Goal: Task Accomplishment & Management: Manage account settings

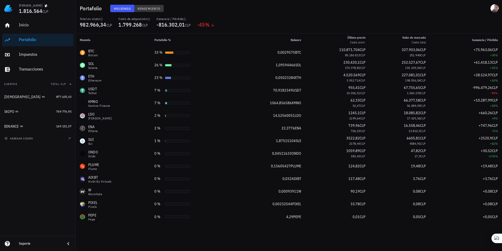
click at [142, 9] on span "Rendimiento" at bounding box center [148, 9] width 23 height 4
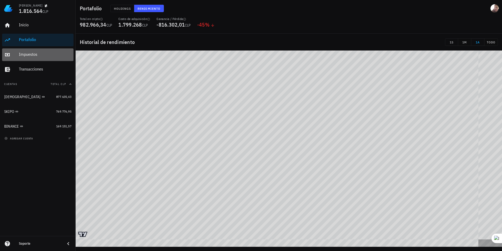
click at [41, 55] on div "Impuestos" at bounding box center [45, 54] width 53 height 5
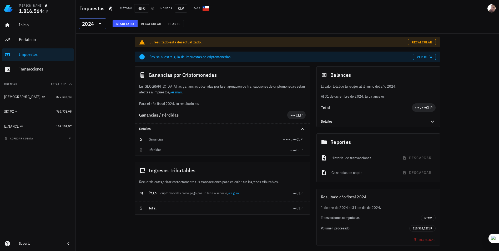
click at [102, 23] on icon at bounding box center [100, 23] width 6 height 6
click at [91, 34] on div "2025" at bounding box center [92, 37] width 19 height 8
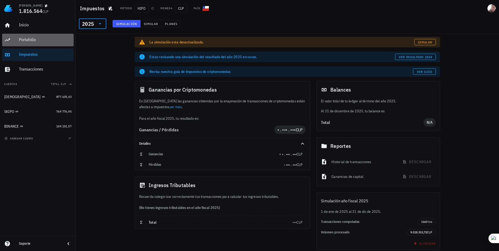
click at [47, 39] on div "Portafolio" at bounding box center [45, 39] width 53 height 5
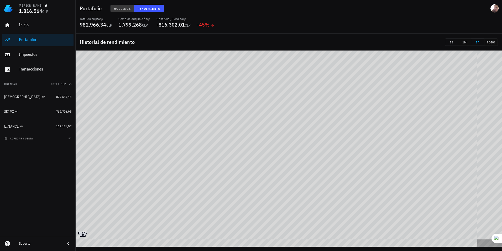
click at [121, 9] on span "Holdings" at bounding box center [122, 9] width 17 height 4
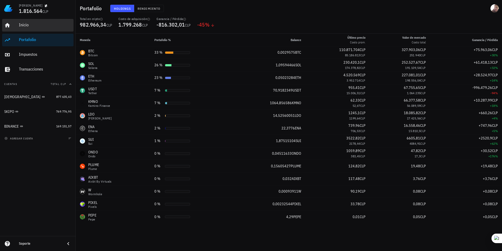
click at [43, 27] on div "Inicio" at bounding box center [45, 24] width 53 height 5
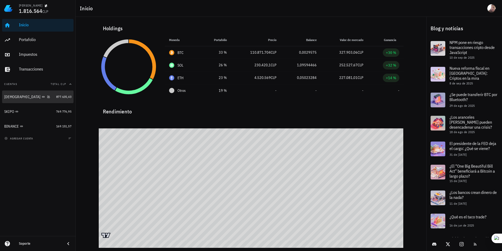
click at [60, 101] on link "BUDA 877.635,43" at bounding box center [37, 96] width 71 height 13
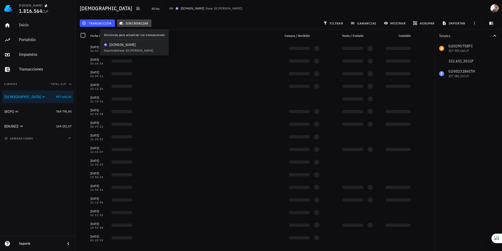
click at [121, 22] on icon "button" at bounding box center [122, 23] width 4 height 3
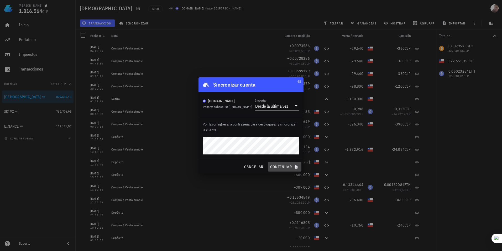
click at [278, 167] on span "continuar" at bounding box center [284, 166] width 29 height 5
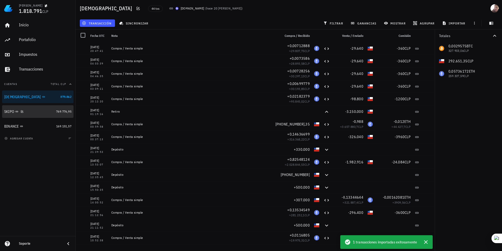
click at [33, 113] on div "SKIPO" at bounding box center [29, 111] width 50 height 5
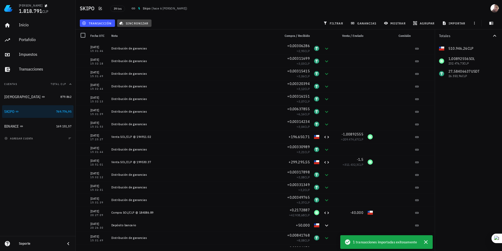
drag, startPoint x: 125, startPoint y: 24, endPoint x: 242, endPoint y: -19, distance: 124.1
click at [242, 0] on html "[PERSON_NAME] 1.818.791 CLP Inicio [GEOGRAPHIC_DATA] Impuestos [GEOGRAPHIC_DATA…" at bounding box center [251, 125] width 502 height 251
click at [147, 23] on span "sincronizar" at bounding box center [134, 23] width 28 height 4
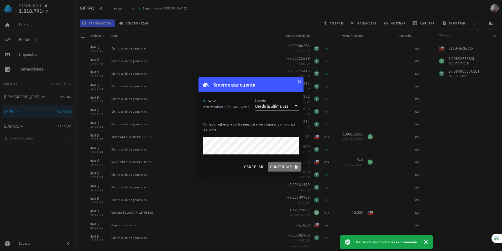
click at [275, 165] on span "continuar" at bounding box center [284, 166] width 29 height 5
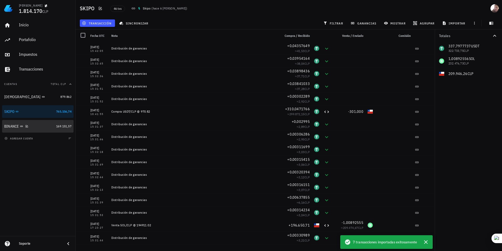
click at [47, 129] on div "BINANCE" at bounding box center [29, 126] width 50 height 11
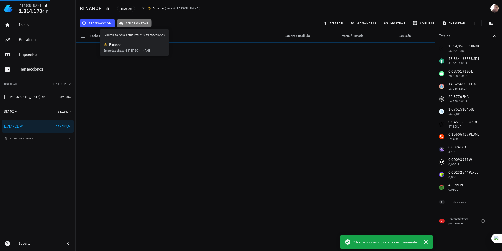
click at [129, 25] on button "sincronizar" at bounding box center [134, 22] width 35 height 7
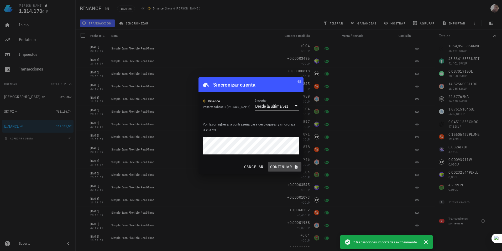
click at [274, 166] on span "continuar" at bounding box center [284, 166] width 29 height 5
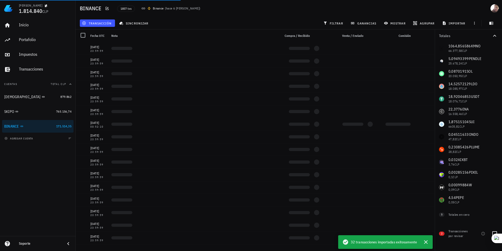
click at [451, 232] on div "Transacciones por revisar" at bounding box center [460, 233] width 22 height 9
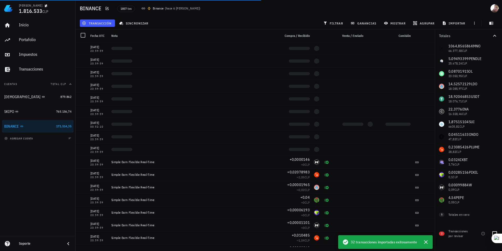
click at [442, 233] on span "2" at bounding box center [441, 233] width 1 height 4
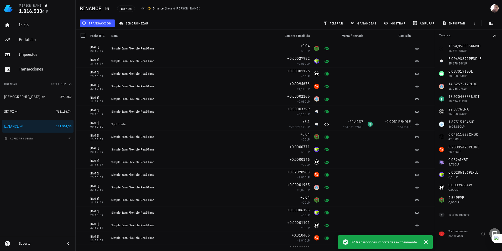
click at [492, 233] on div at bounding box center [495, 233] width 9 height 9
checkbox input "true"
click at [465, 232] on div "Transacciones por revisar" at bounding box center [460, 233] width 22 height 9
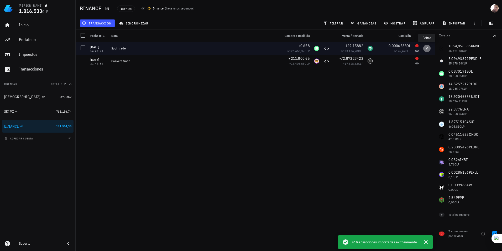
click at [425, 50] on button "button" at bounding box center [427, 48] width 7 height 7
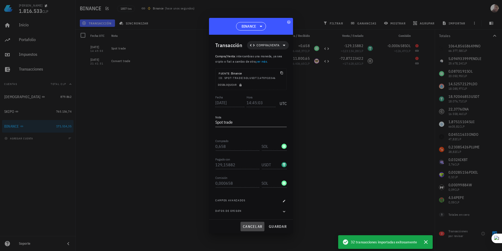
click at [250, 224] on span "cancelar" at bounding box center [253, 226] width 20 height 5
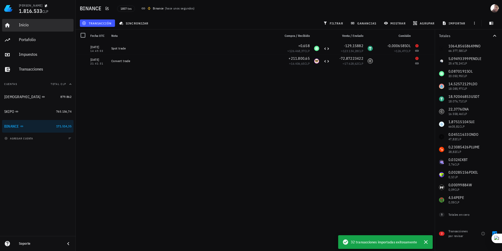
click at [40, 23] on div "Inicio" at bounding box center [45, 24] width 53 height 5
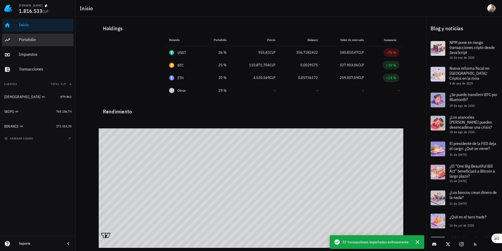
click at [33, 45] on div "Portafolio" at bounding box center [45, 40] width 53 height 12
